Goal: Transaction & Acquisition: Purchase product/service

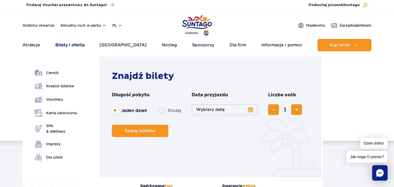
click at [77, 44] on link "Bilety i oferta" at bounding box center [69, 45] width 29 height 12
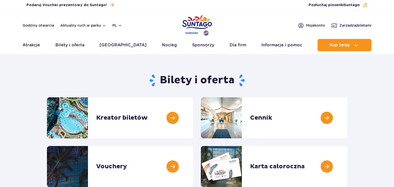
click at [347, 127] on link at bounding box center [347, 117] width 0 height 41
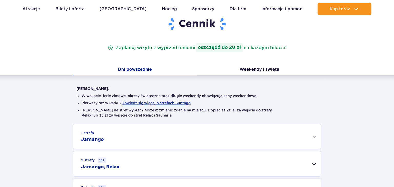
scroll to position [81, 0]
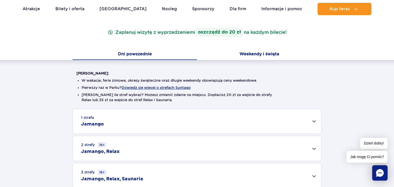
click at [246, 56] on button "Weekendy i święta" at bounding box center [259, 54] width 124 height 11
click at [139, 53] on button "Dni powszednie" at bounding box center [135, 54] width 124 height 11
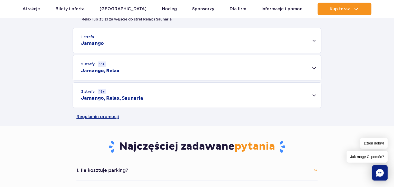
scroll to position [54, 0]
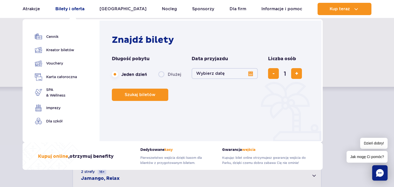
click at [69, 8] on link "Bilety i oferta" at bounding box center [69, 9] width 29 height 12
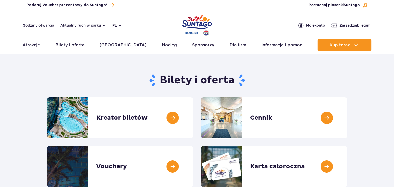
click at [193, 116] on link at bounding box center [193, 117] width 0 height 41
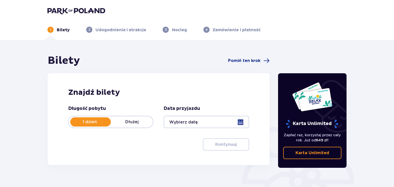
scroll to position [27, 0]
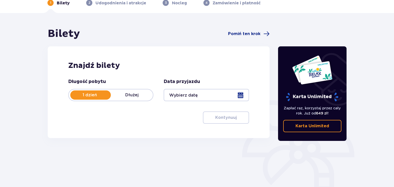
click at [188, 94] on div at bounding box center [206, 95] width 85 height 12
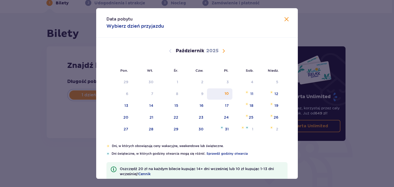
click at [221, 94] on div "10" at bounding box center [219, 93] width 25 height 11
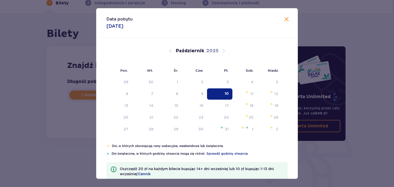
type input "[DATE]"
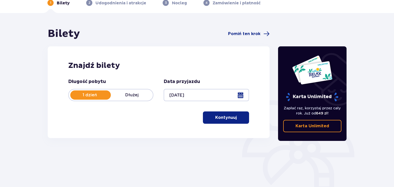
click at [219, 114] on button "Kontynuuj" at bounding box center [226, 118] width 46 height 12
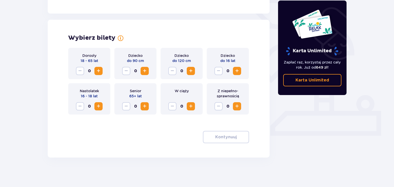
scroll to position [130, 0]
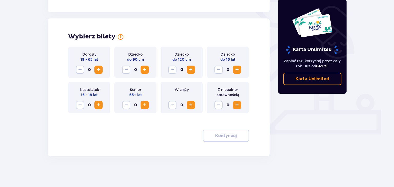
click at [96, 68] on span "Zwiększ" at bounding box center [98, 70] width 6 height 6
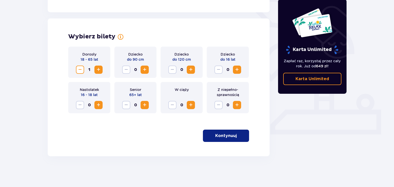
click at [96, 68] on span "Zwiększ" at bounding box center [98, 70] width 6 height 6
click at [239, 70] on span "Zwiększ" at bounding box center [237, 70] width 6 height 6
drag, startPoint x: 199, startPoint y: 96, endPoint x: 196, endPoint y: 80, distance: 16.8
click at [197, 91] on div "W ciąży 0" at bounding box center [182, 97] width 42 height 31
click at [214, 130] on div "Dorosły 18 - 65 lat 2 Dziecko do 90 cm 0 Dziecko do 120 cm 0 Dziecko do 16 lat …" at bounding box center [158, 94] width 181 height 95
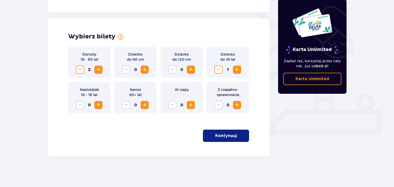
click at [210, 135] on button "Kontynuuj" at bounding box center [226, 136] width 46 height 12
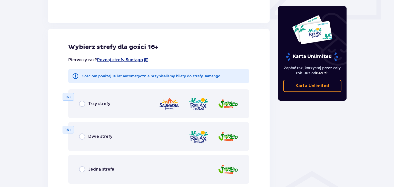
scroll to position [262, 0]
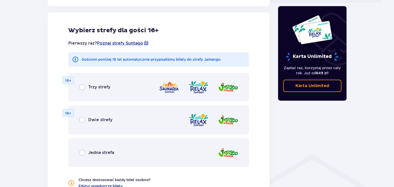
click at [152, 114] on div "Dwie strefy 16+" at bounding box center [158, 120] width 181 height 29
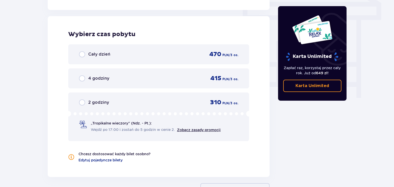
scroll to position [459, 0]
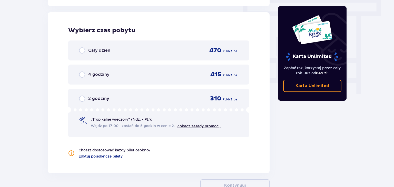
click at [124, 98] on div "2 godziny 310 PLN / 3 os." at bounding box center [158, 99] width 159 height 8
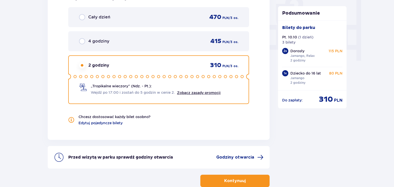
scroll to position [491, 0]
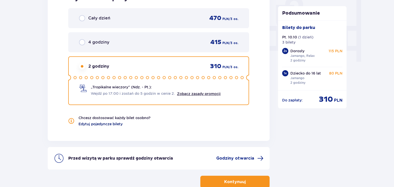
click at [103, 122] on span "Edytuj pojedyncze bilety" at bounding box center [100, 124] width 44 height 5
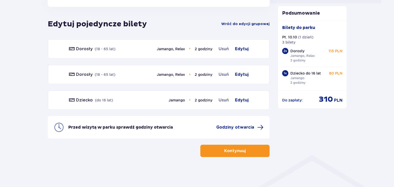
scroll to position [234, 0]
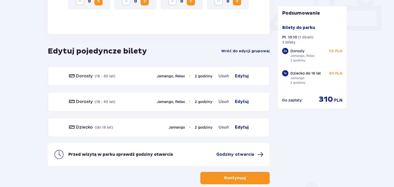
click at [240, 127] on span "Edytuj" at bounding box center [242, 127] width 14 height 6
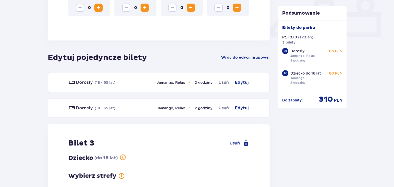
scroll to position [227, 0]
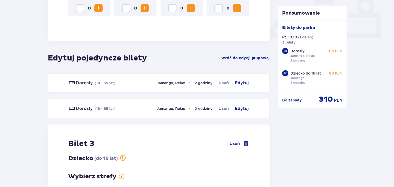
click at [244, 108] on span "Edytuj" at bounding box center [242, 109] width 14 height 6
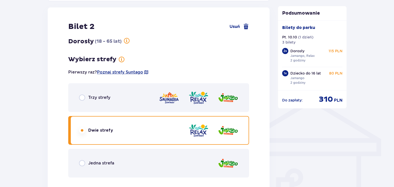
scroll to position [320, 0]
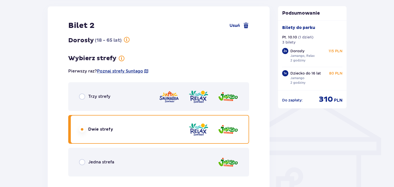
click at [137, 162] on div "Jedna strefa" at bounding box center [158, 162] width 181 height 29
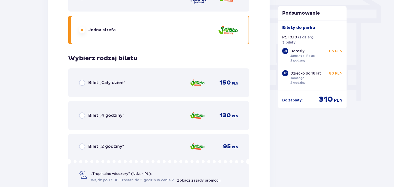
scroll to position [392, 0]
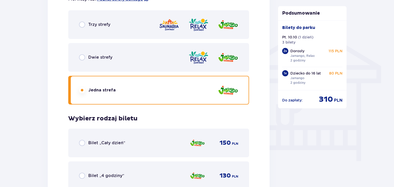
click at [165, 56] on div "Dwie strefy" at bounding box center [158, 57] width 181 height 29
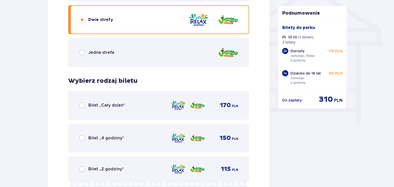
scroll to position [419, 0]
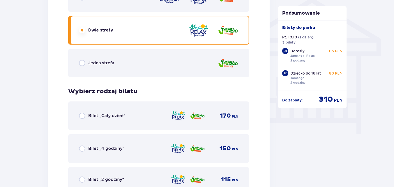
click at [161, 60] on div "Jedna strefa" at bounding box center [158, 63] width 181 height 29
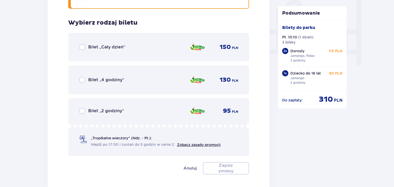
scroll to position [500, 0]
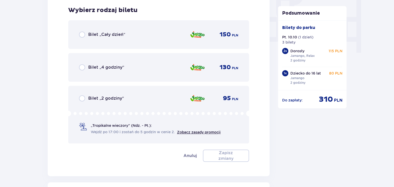
click at [120, 100] on span "Bilet „2 godziny”" at bounding box center [106, 99] width 36 height 6
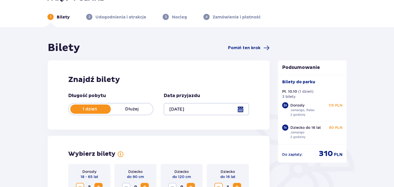
scroll to position [0, 0]
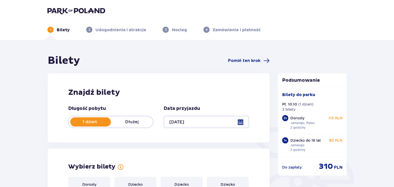
click at [59, 10] on img at bounding box center [76, 10] width 58 height 7
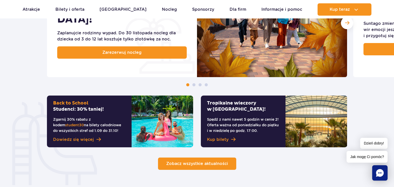
scroll to position [352, 0]
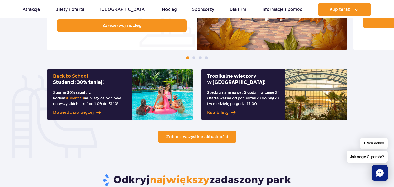
click at [224, 136] on span "Zobacz wszystkie aktualności" at bounding box center [197, 136] width 62 height 5
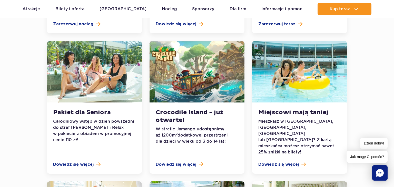
scroll to position [352, 0]
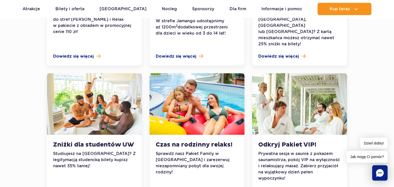
click at [201, 91] on img at bounding box center [197, 104] width 95 height 62
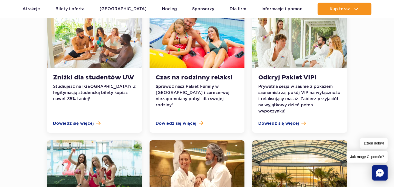
scroll to position [379, 0]
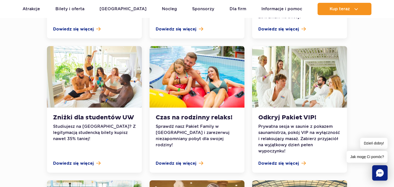
click at [189, 80] on img at bounding box center [197, 77] width 95 height 62
click at [182, 161] on span "Dowiedz się więcej" at bounding box center [176, 164] width 41 height 6
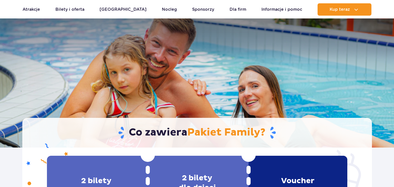
scroll to position [108, 0]
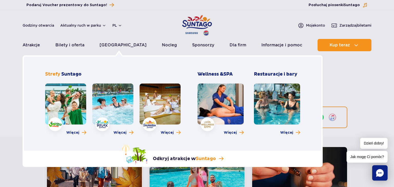
click at [104, 109] on link at bounding box center [112, 104] width 41 height 41
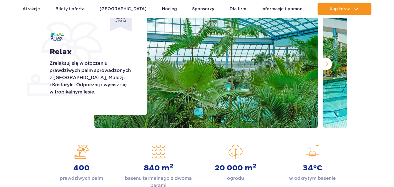
scroll to position [81, 0]
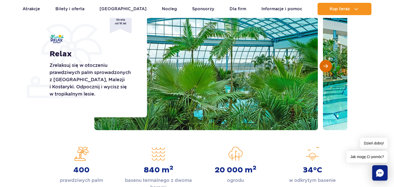
click at [330, 63] on button "Następny slajd" at bounding box center [326, 66] width 12 height 12
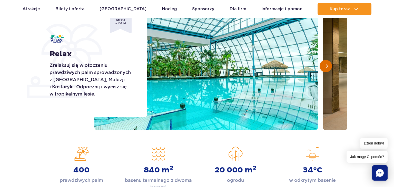
click at [330, 64] on button "Następny slajd" at bounding box center [326, 66] width 12 height 12
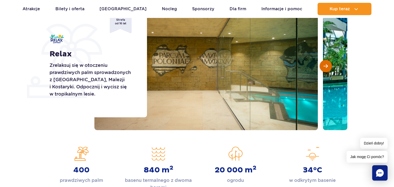
click at [330, 64] on button "Następny slajd" at bounding box center [326, 66] width 12 height 12
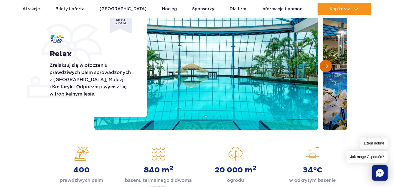
click at [330, 64] on button "Następny slajd" at bounding box center [326, 66] width 12 height 12
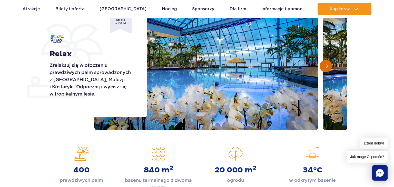
click at [330, 64] on button "Następny slajd" at bounding box center [326, 66] width 12 height 12
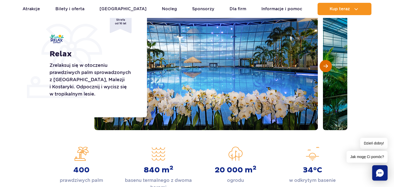
click at [330, 64] on button "Następny slajd" at bounding box center [326, 66] width 12 height 12
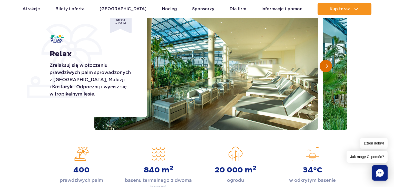
click at [330, 64] on button "Następny slajd" at bounding box center [326, 66] width 12 height 12
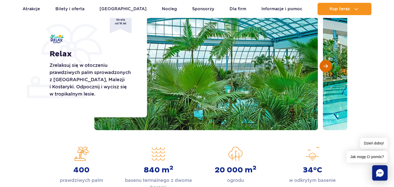
click at [330, 64] on button "Następny slajd" at bounding box center [326, 66] width 12 height 12
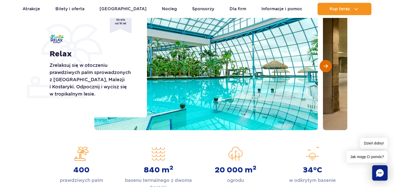
click at [330, 64] on button "Następny slajd" at bounding box center [326, 66] width 12 height 12
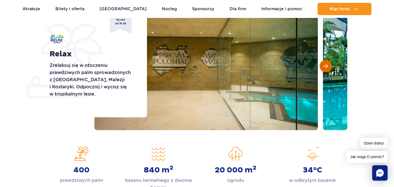
click at [330, 64] on button "Następny slajd" at bounding box center [326, 66] width 12 height 12
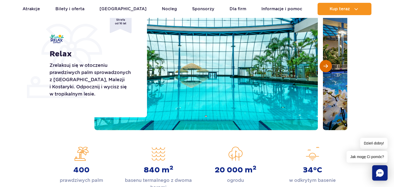
click at [330, 64] on button "Następny slajd" at bounding box center [326, 66] width 12 height 12
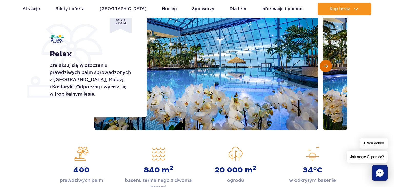
click at [330, 64] on button "Następny slajd" at bounding box center [326, 66] width 12 height 12
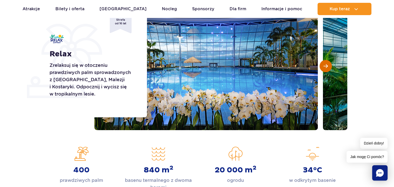
click at [330, 64] on button "Następny slajd" at bounding box center [326, 66] width 12 height 12
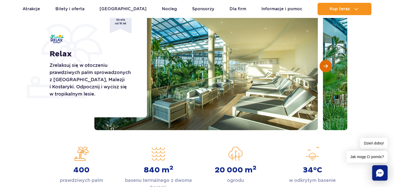
click at [330, 64] on button "Następny slajd" at bounding box center [326, 66] width 12 height 12
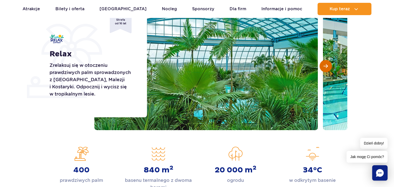
click at [330, 64] on button "Następny slajd" at bounding box center [326, 66] width 12 height 12
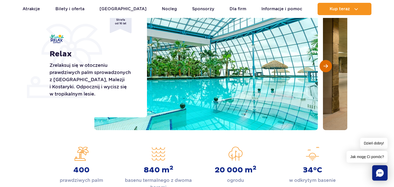
click at [330, 64] on button "Następny slajd" at bounding box center [326, 66] width 12 height 12
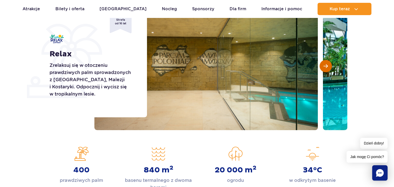
click at [330, 64] on button "Następny slajd" at bounding box center [326, 66] width 12 height 12
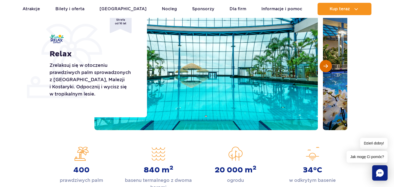
click at [330, 64] on button "Następny slajd" at bounding box center [326, 66] width 12 height 12
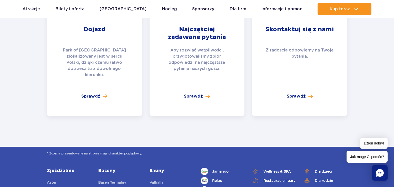
scroll to position [1138, 0]
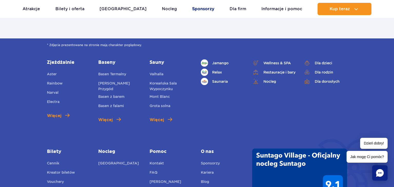
click at [199, 9] on link "Sponsorzy" at bounding box center [203, 9] width 22 height 12
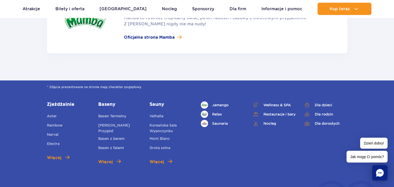
scroll to position [813, 0]
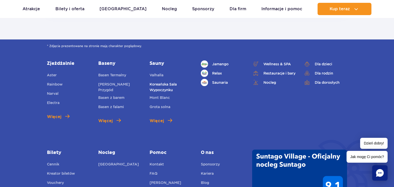
click at [168, 82] on link "Koreańska Sala Wypoczynku" at bounding box center [172, 87] width 44 height 11
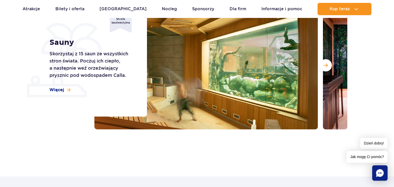
scroll to position [53, 0]
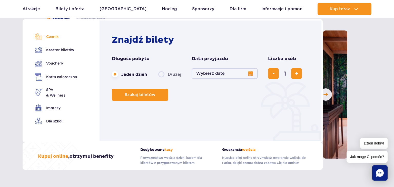
click at [57, 36] on link "Cennik" at bounding box center [56, 36] width 42 height 7
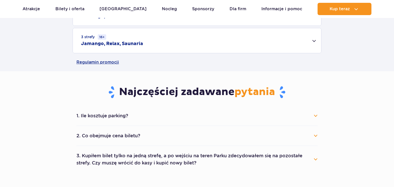
scroll to position [108, 0]
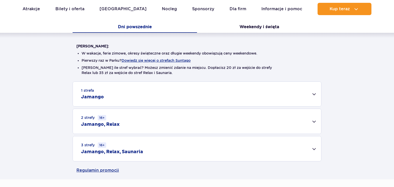
click at [149, 96] on div "1 strefa Jamango" at bounding box center [197, 94] width 248 height 25
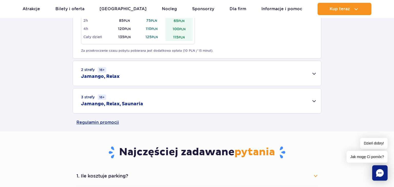
scroll to position [352, 0]
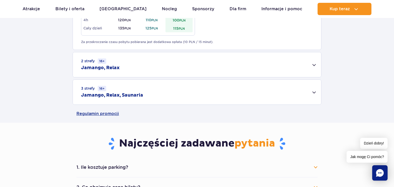
click at [147, 93] on div "3 strefy 16+ Jamango, Relax, Saunaria" at bounding box center [197, 92] width 248 height 25
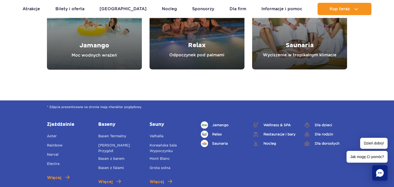
scroll to position [758, 0]
